Goal: Feedback & Contribution: Submit feedback/report problem

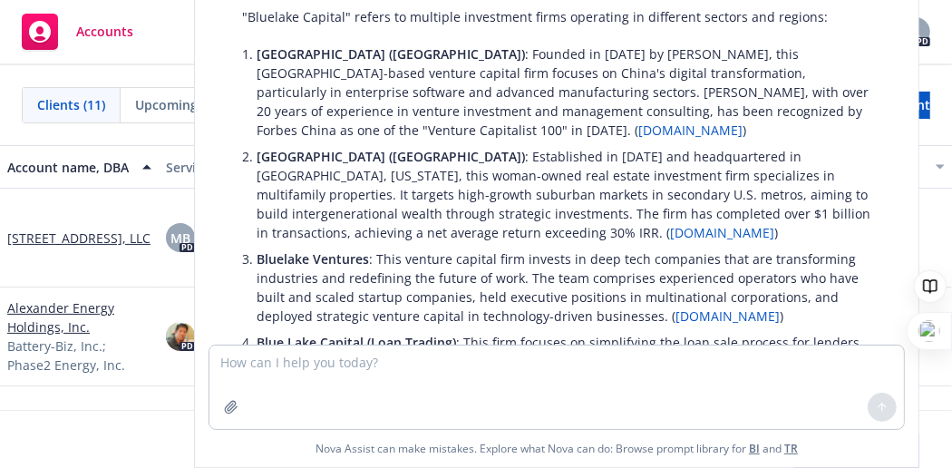
click at [68, 279] on div "[STREET_ADDRESS], LLC" at bounding box center [79, 238] width 159 height 99
click at [625, 118] on p "Blue Lake Capital ([GEOGRAPHIC_DATA]) : Founded in [DATE] by [PERSON_NAME], thi…" at bounding box center [564, 91] width 615 height 95
click at [321, 368] on textarea at bounding box center [556, 386] width 694 height 83
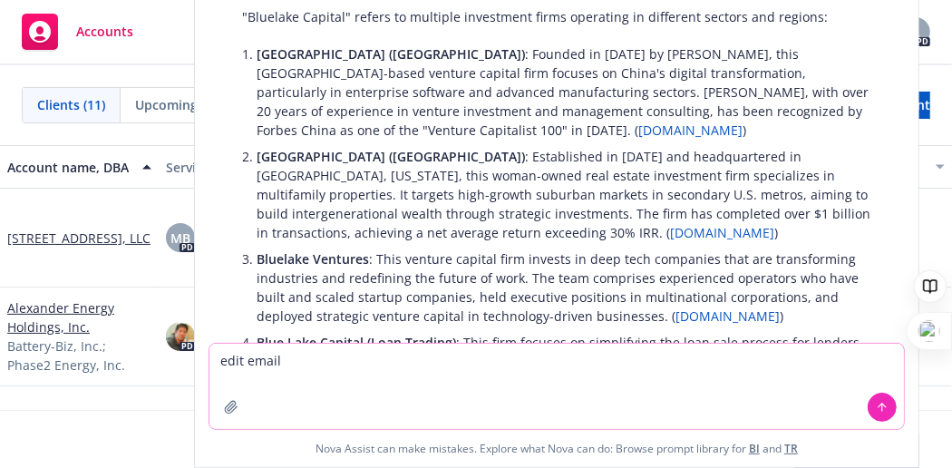
type textarea "edit email"
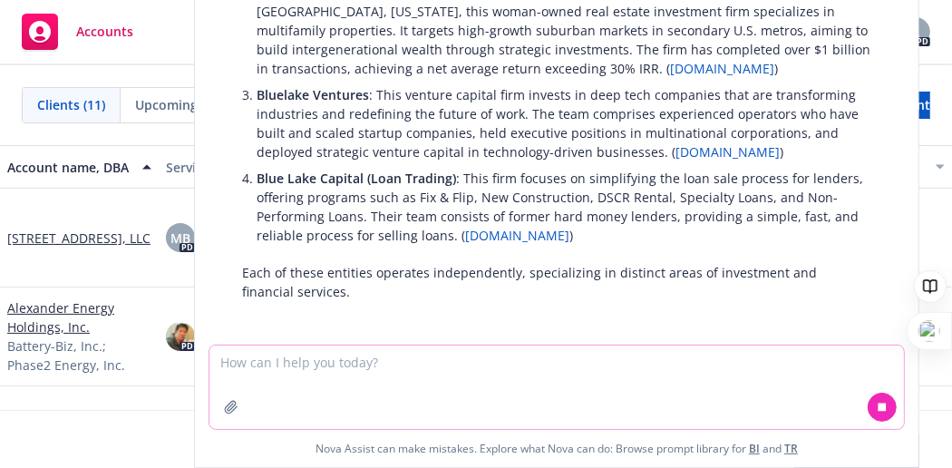
scroll to position [254, 0]
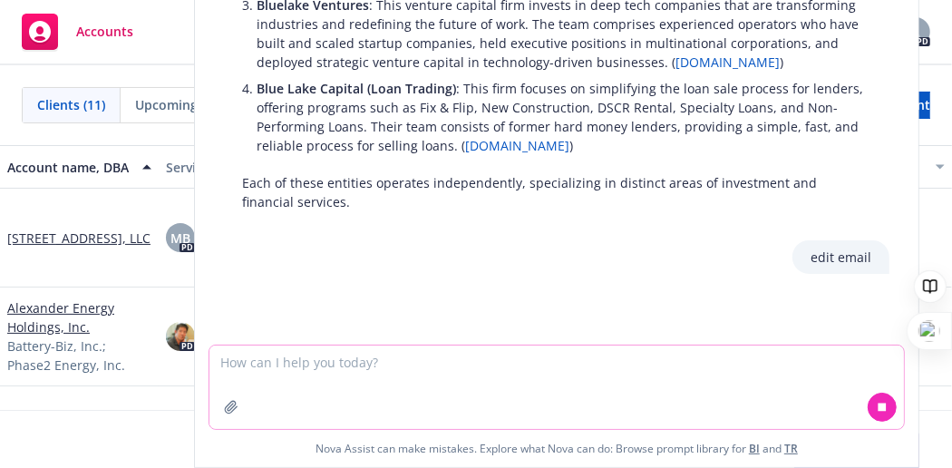
click at [321, 368] on textarea at bounding box center [556, 386] width 694 height 83
paste textarea "I was able to gain access to the Cyber/ Tech E&O application you completed for …"
type textarea "I was able to gain access to the Cyber/ Tech E&O application you completed for …"
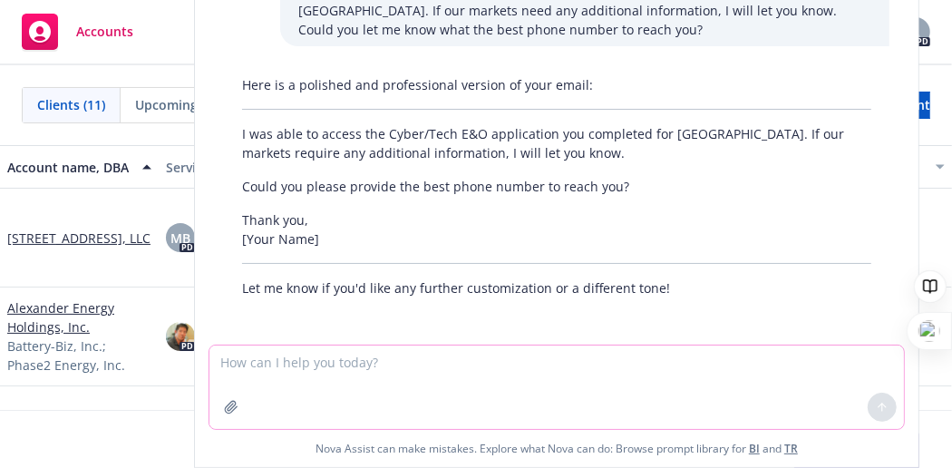
scroll to position [669, 0]
click at [166, 59] on div "Accounts 1 PD" at bounding box center [476, 32] width 952 height 65
